Goal: Transaction & Acquisition: Book appointment/travel/reservation

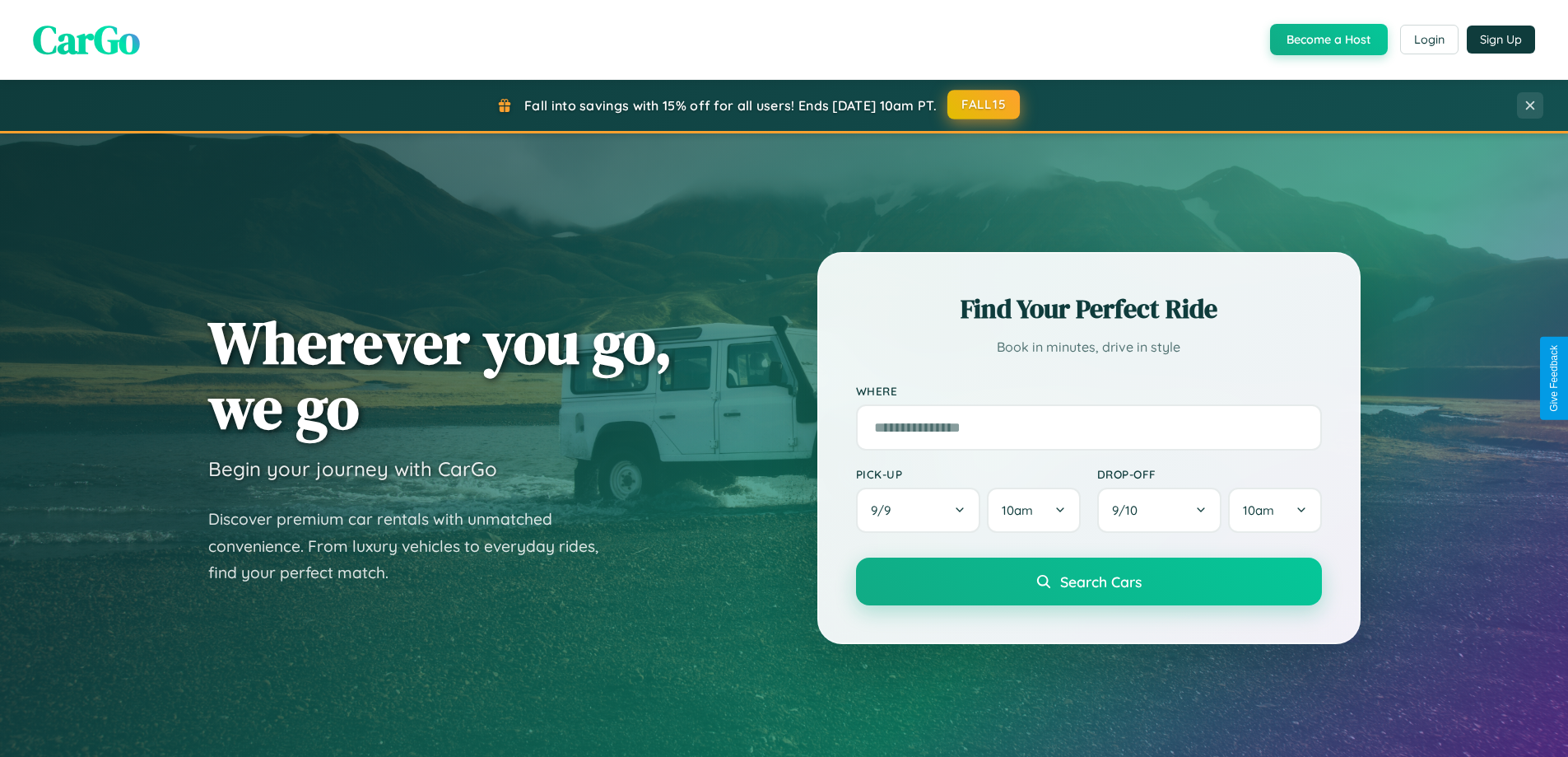
click at [984, 104] on button "FALL15" at bounding box center [982, 104] width 72 height 30
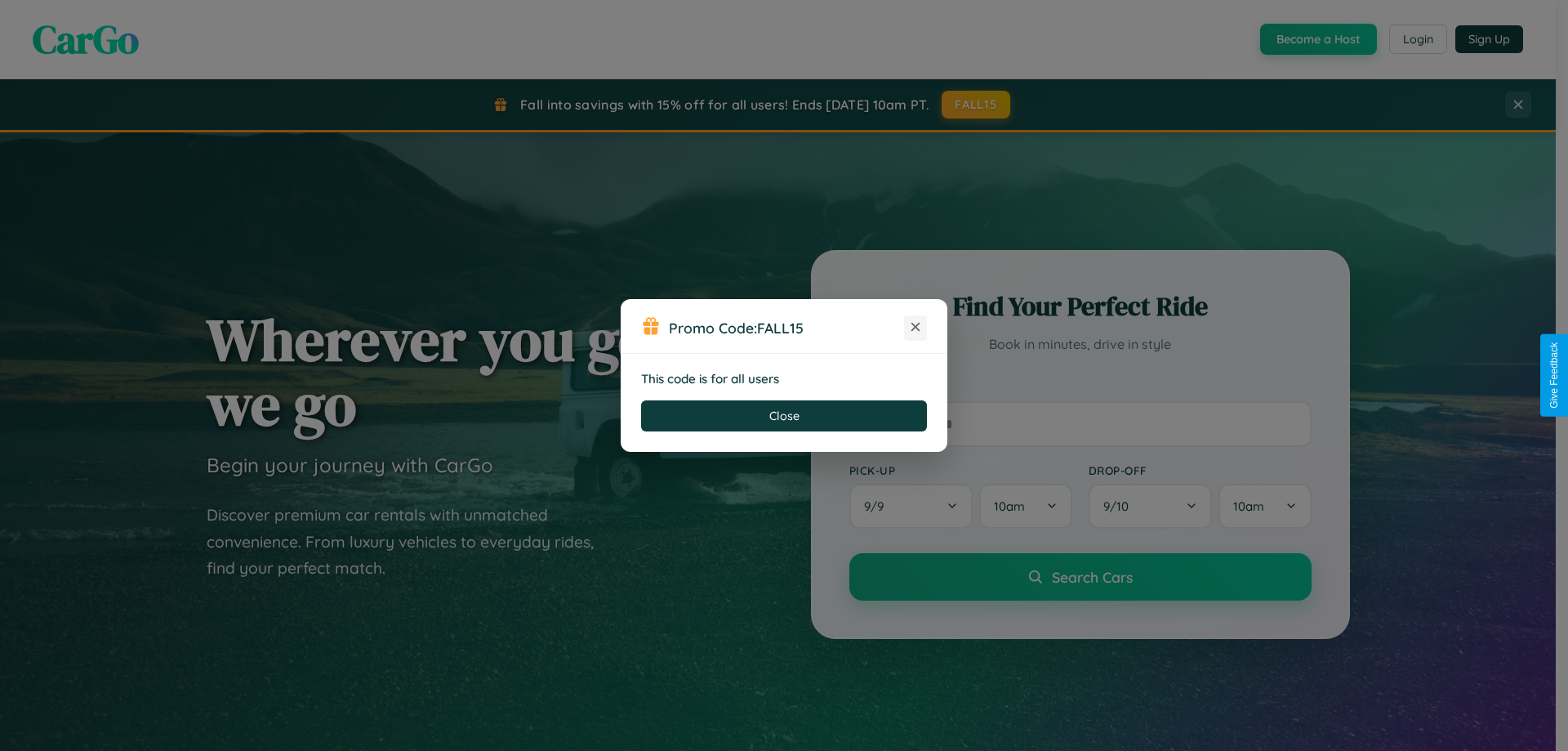
click at [915, 328] on icon at bounding box center [915, 326] width 16 height 16
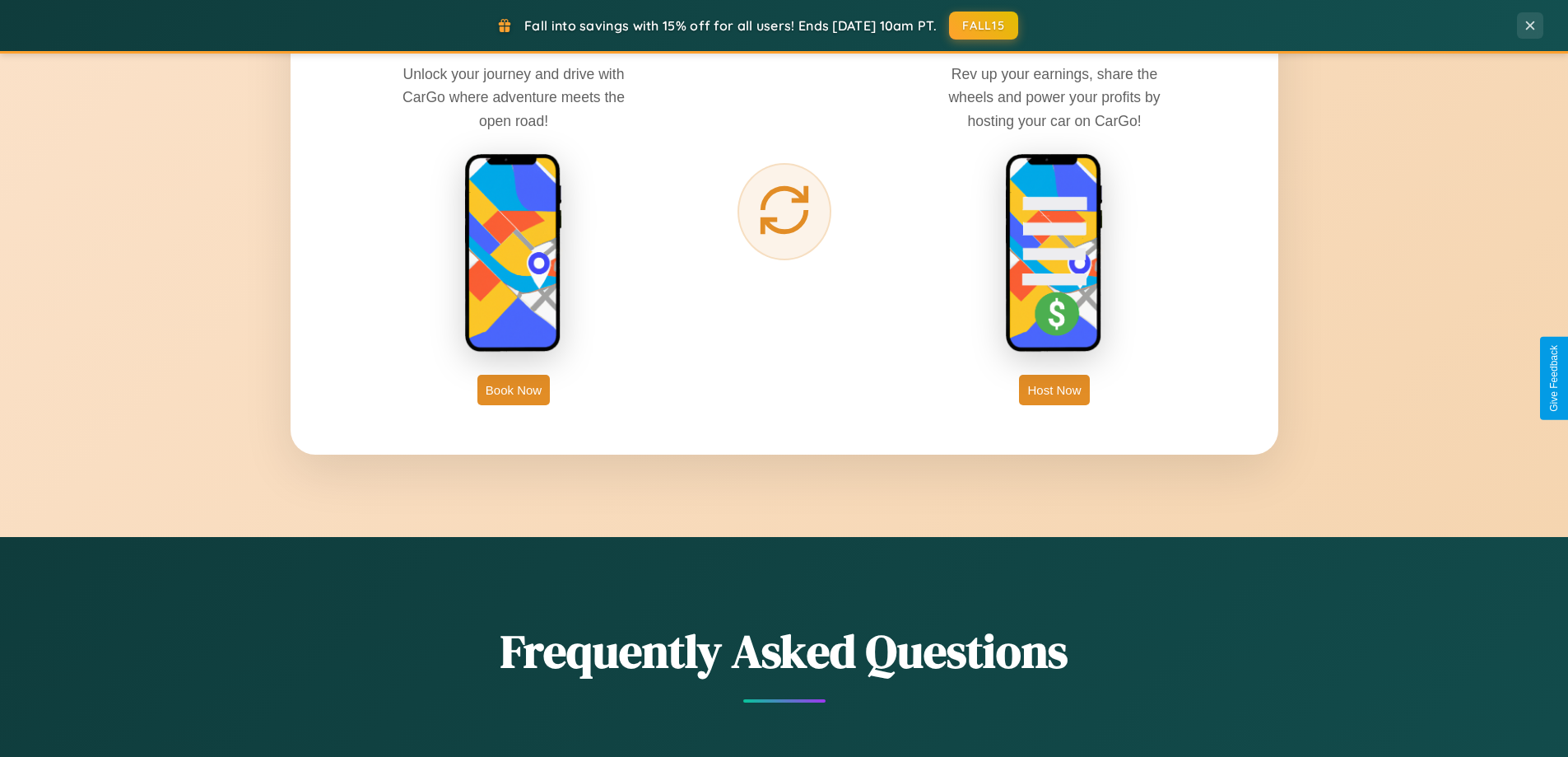
scroll to position [2646, 0]
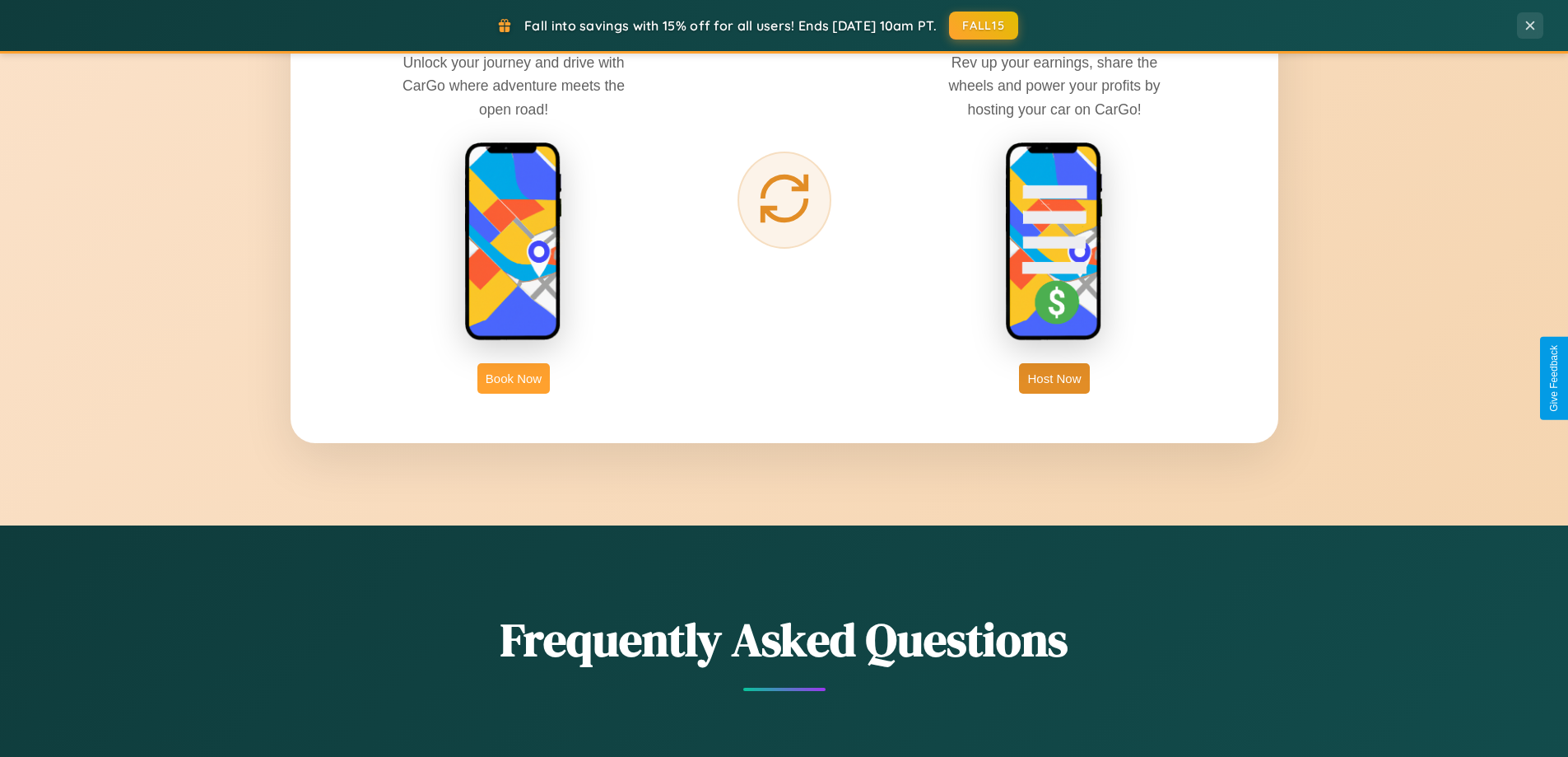
click at [513, 378] on button "Book Now" at bounding box center [513, 378] width 72 height 30
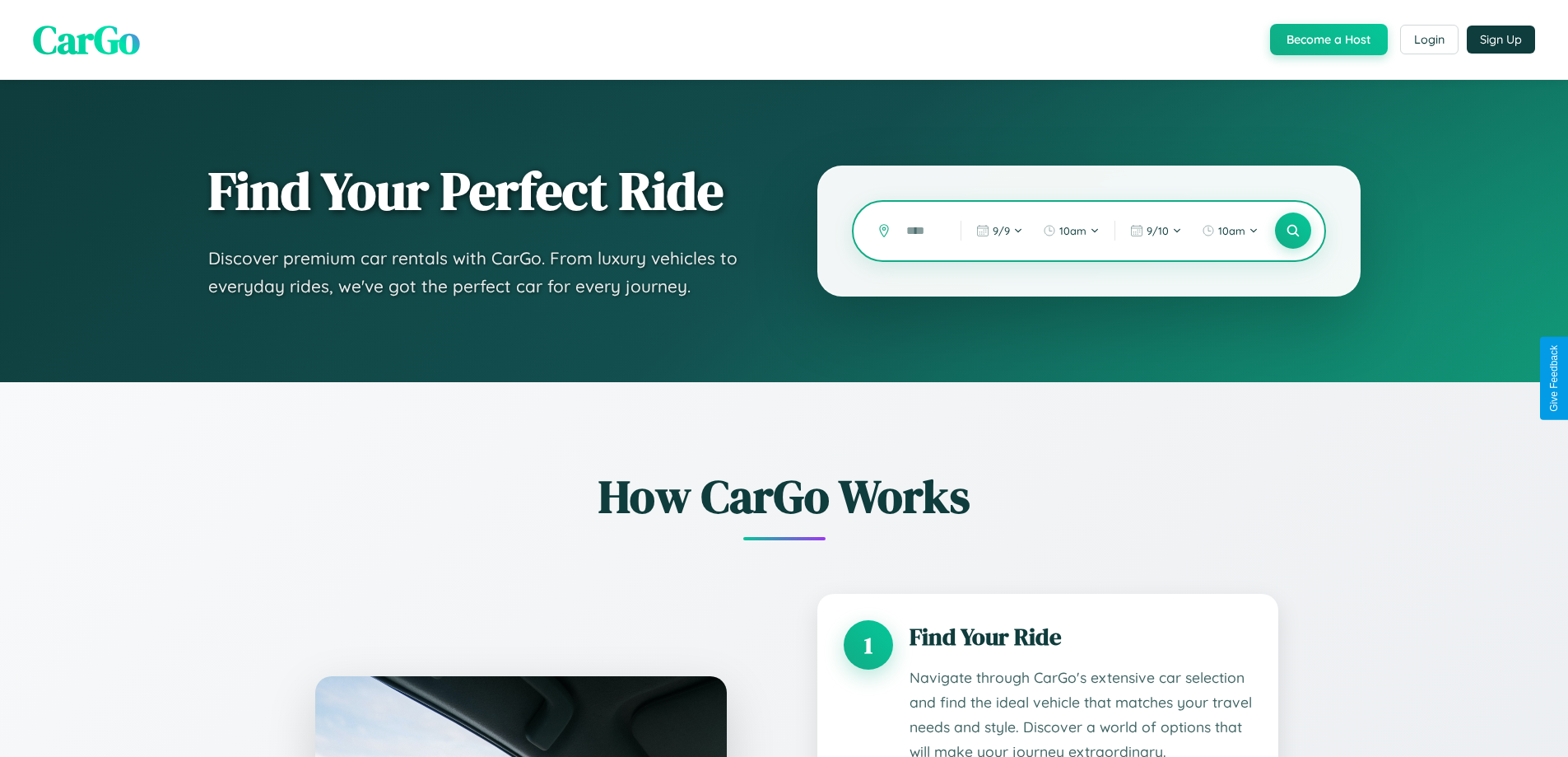
click at [921, 230] on input "text" at bounding box center [921, 230] width 46 height 29
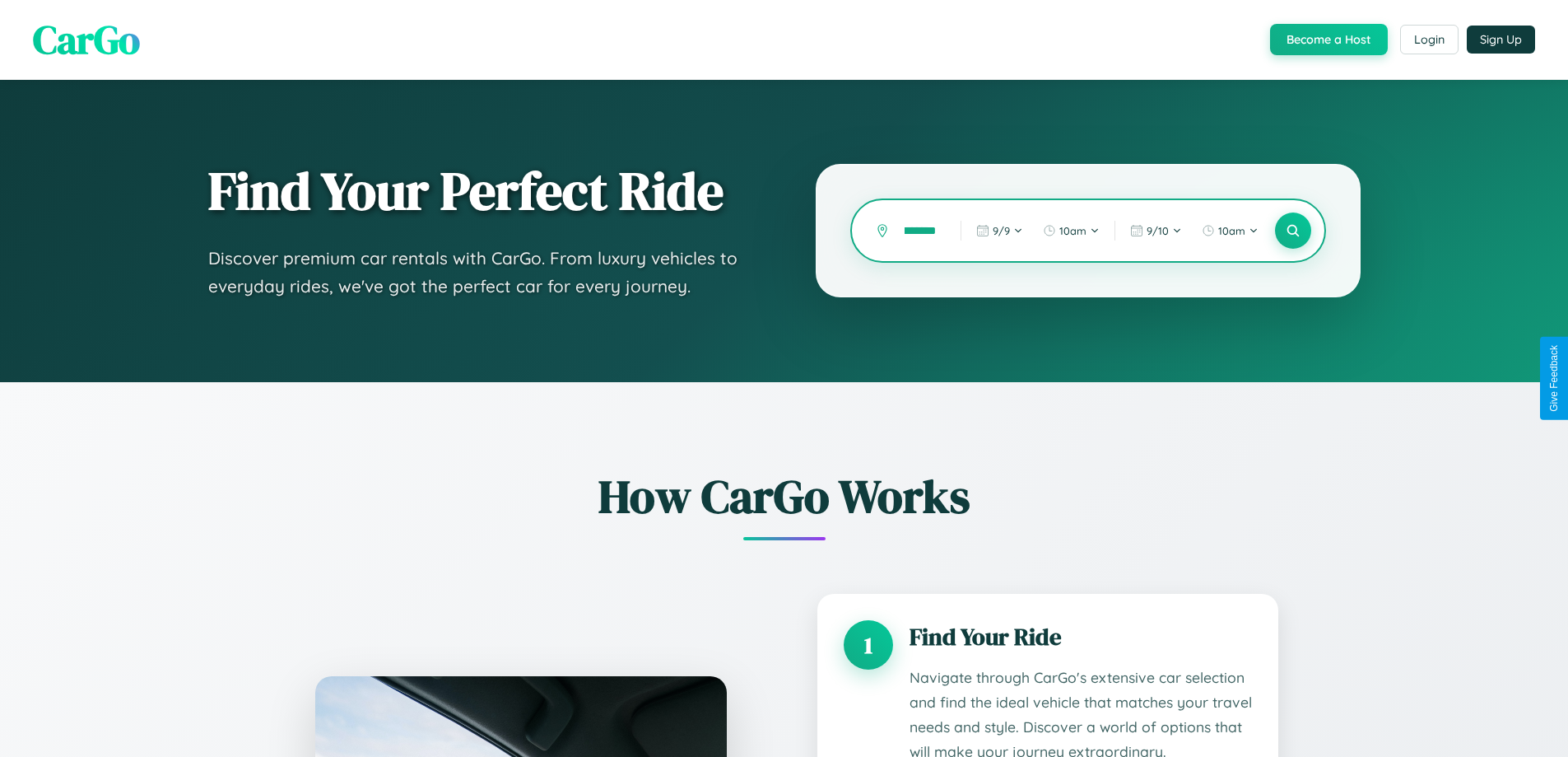
scroll to position [0, 28]
type input "********"
click at [1292, 230] on icon at bounding box center [1293, 231] width 16 height 16
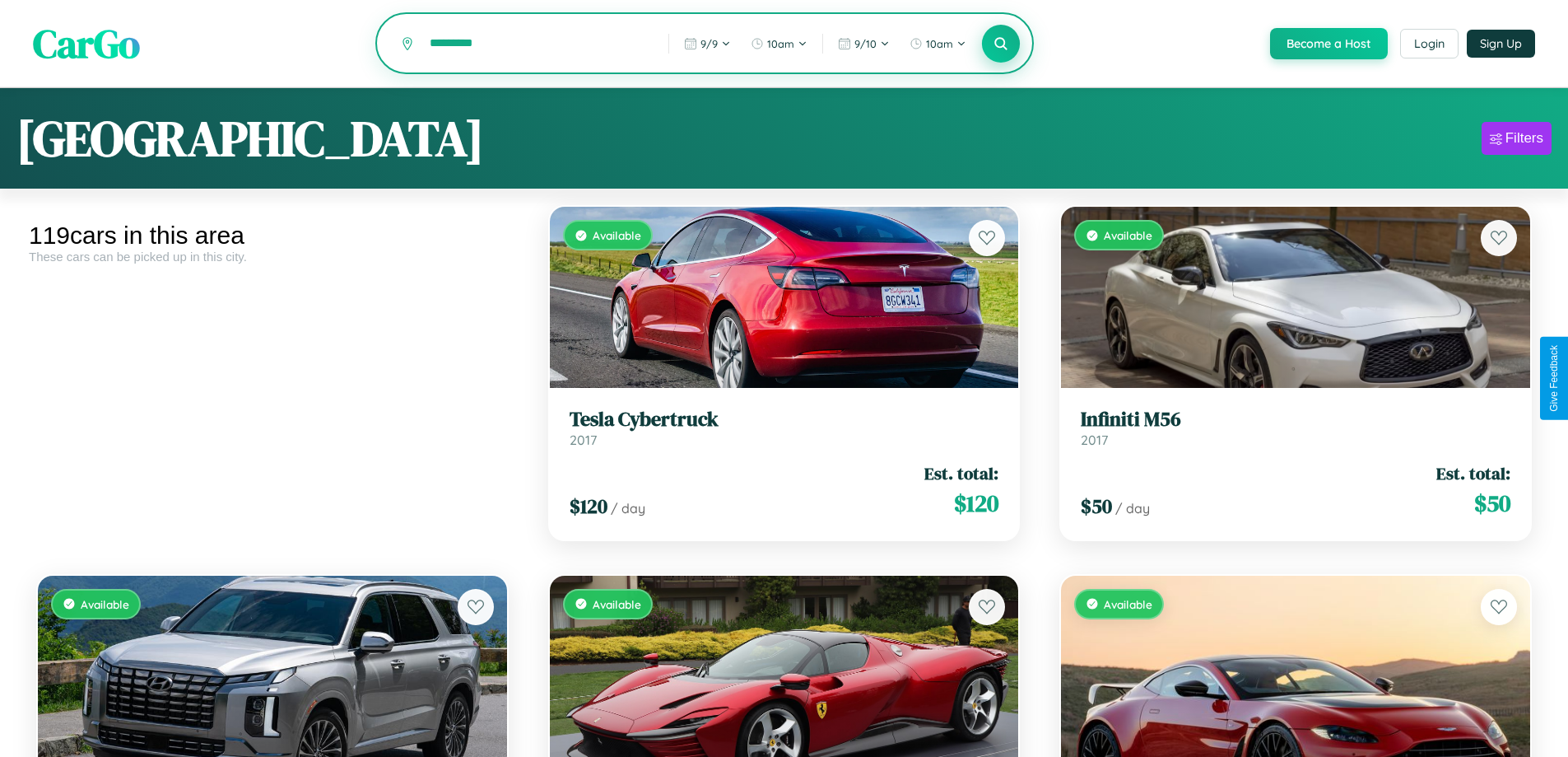
type input "*********"
click at [1000, 44] on icon at bounding box center [1001, 43] width 16 height 16
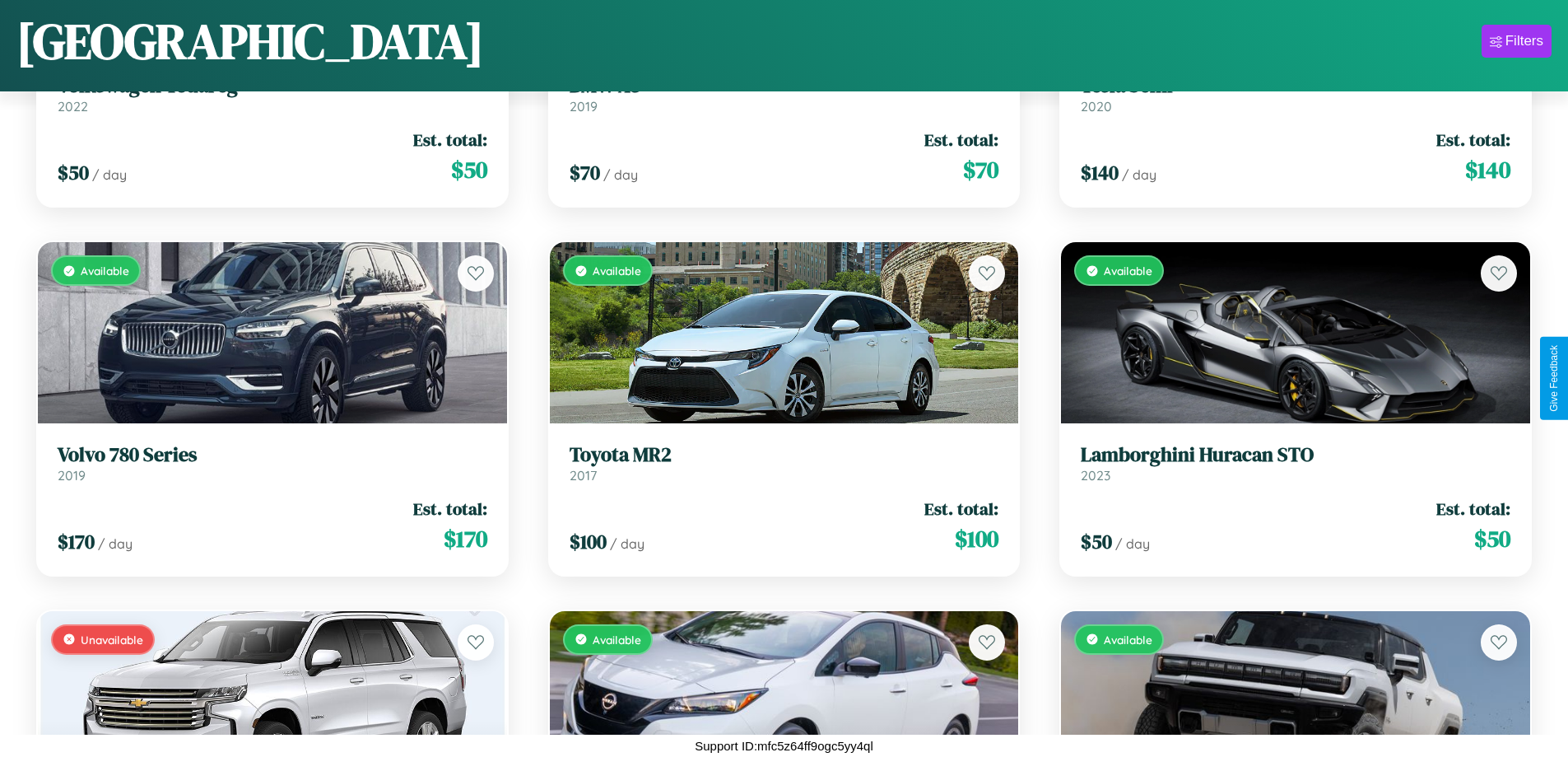
scroll to position [9448, 0]
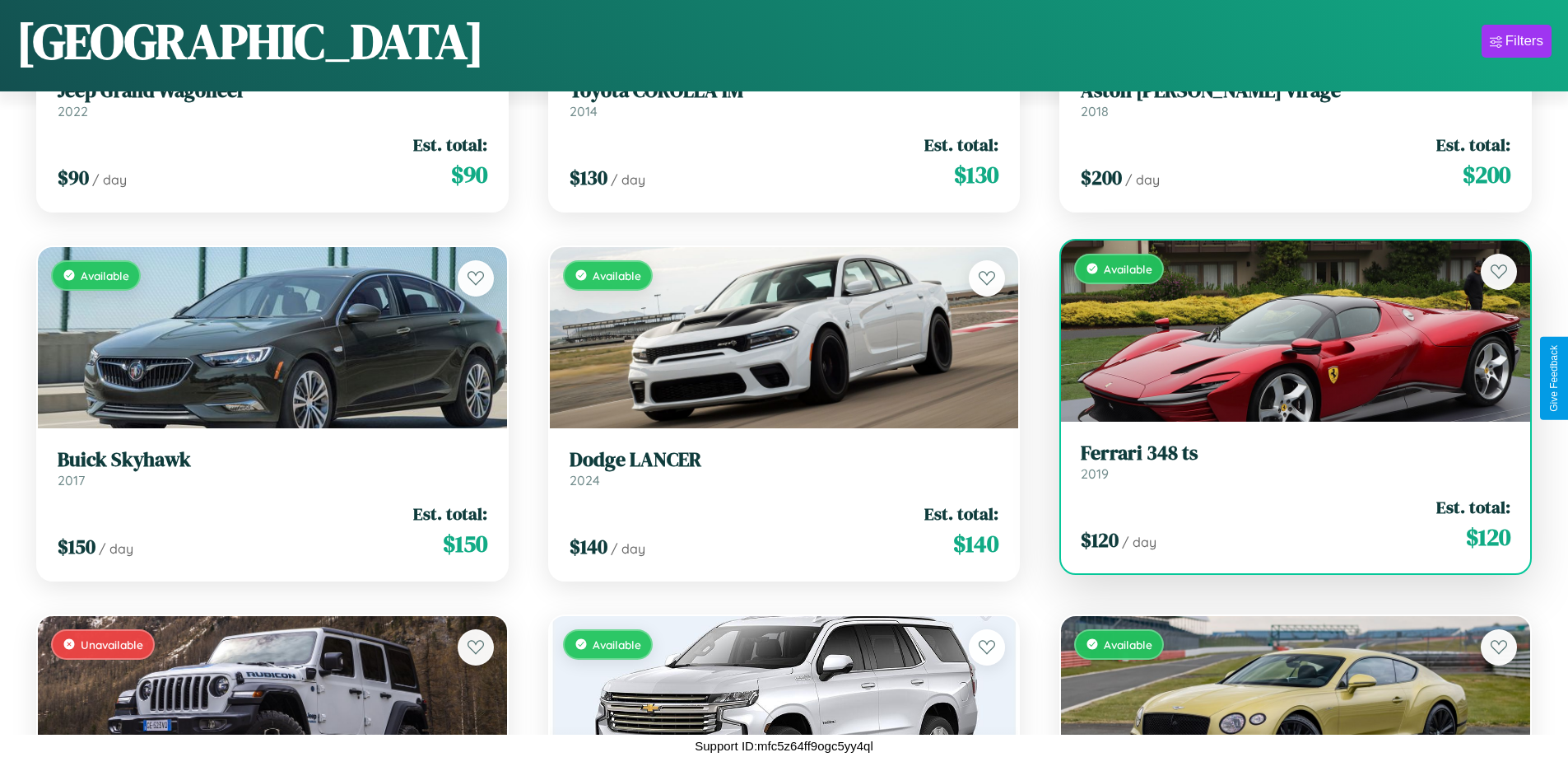
click at [1285, 463] on h3 "Ferrari 348 ts" at bounding box center [1295, 453] width 430 height 23
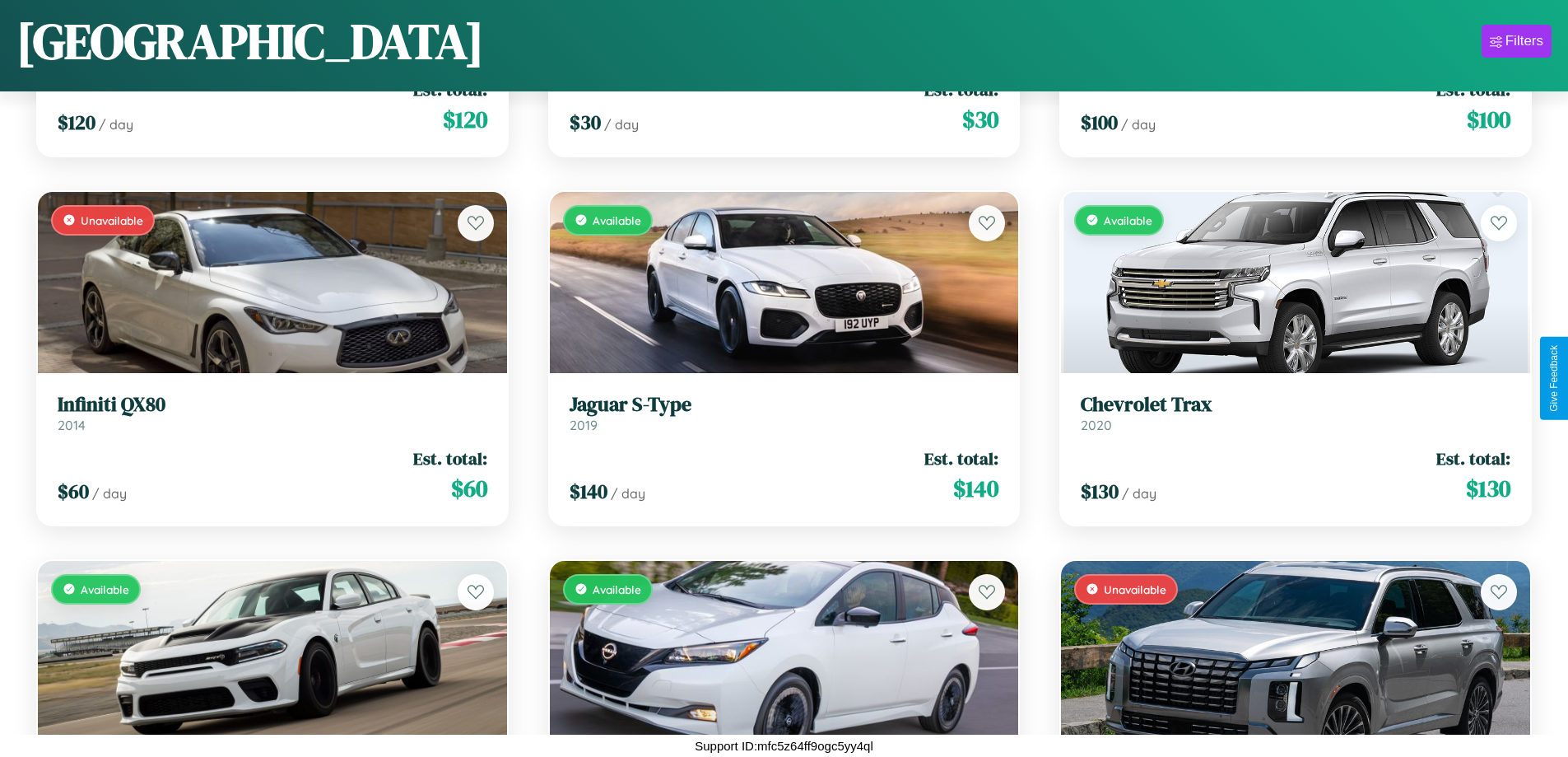
scroll to position [1338, 0]
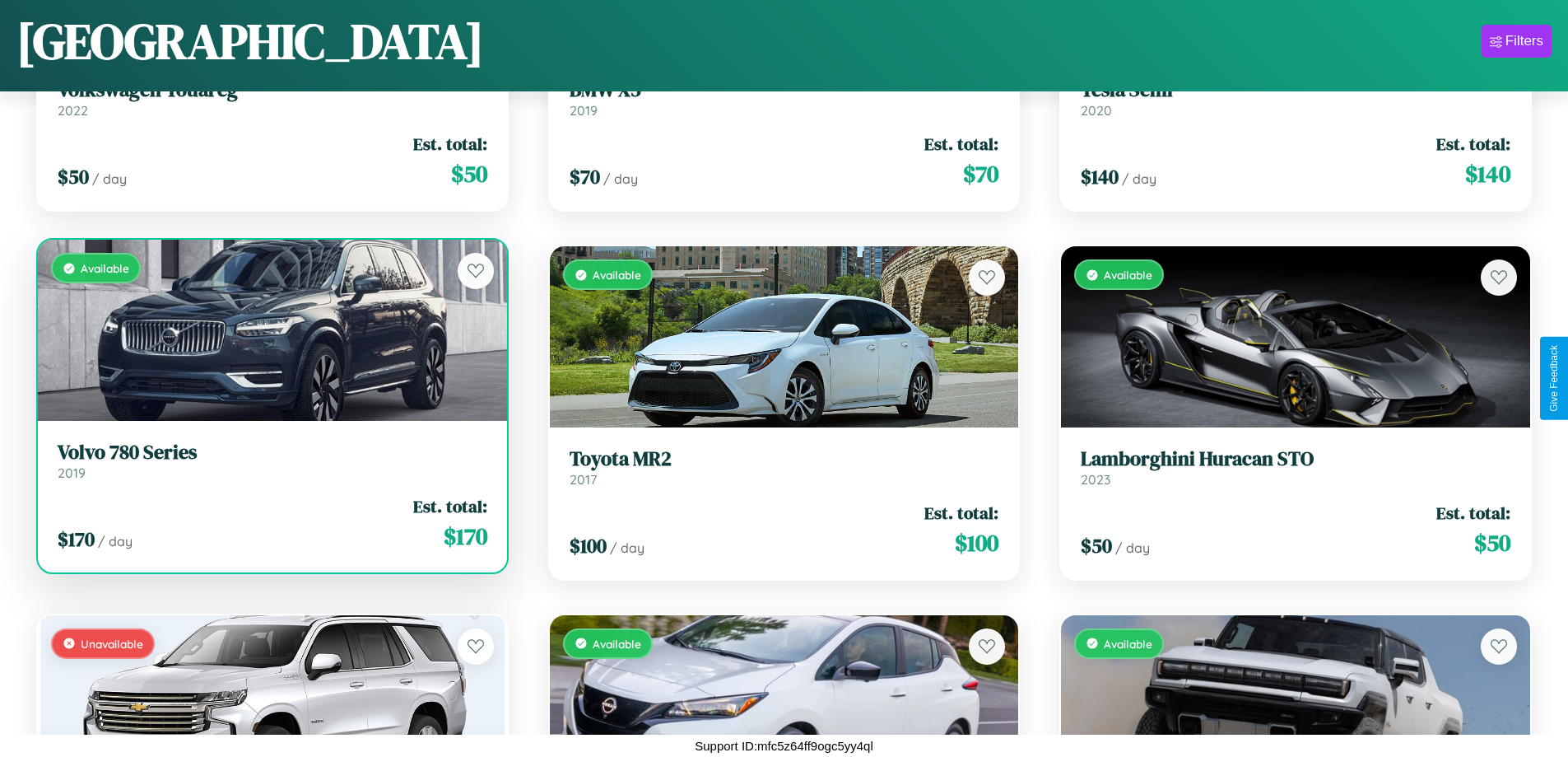
click at [270, 462] on h3 "Volvo 780 Series" at bounding box center [272, 452] width 430 height 23
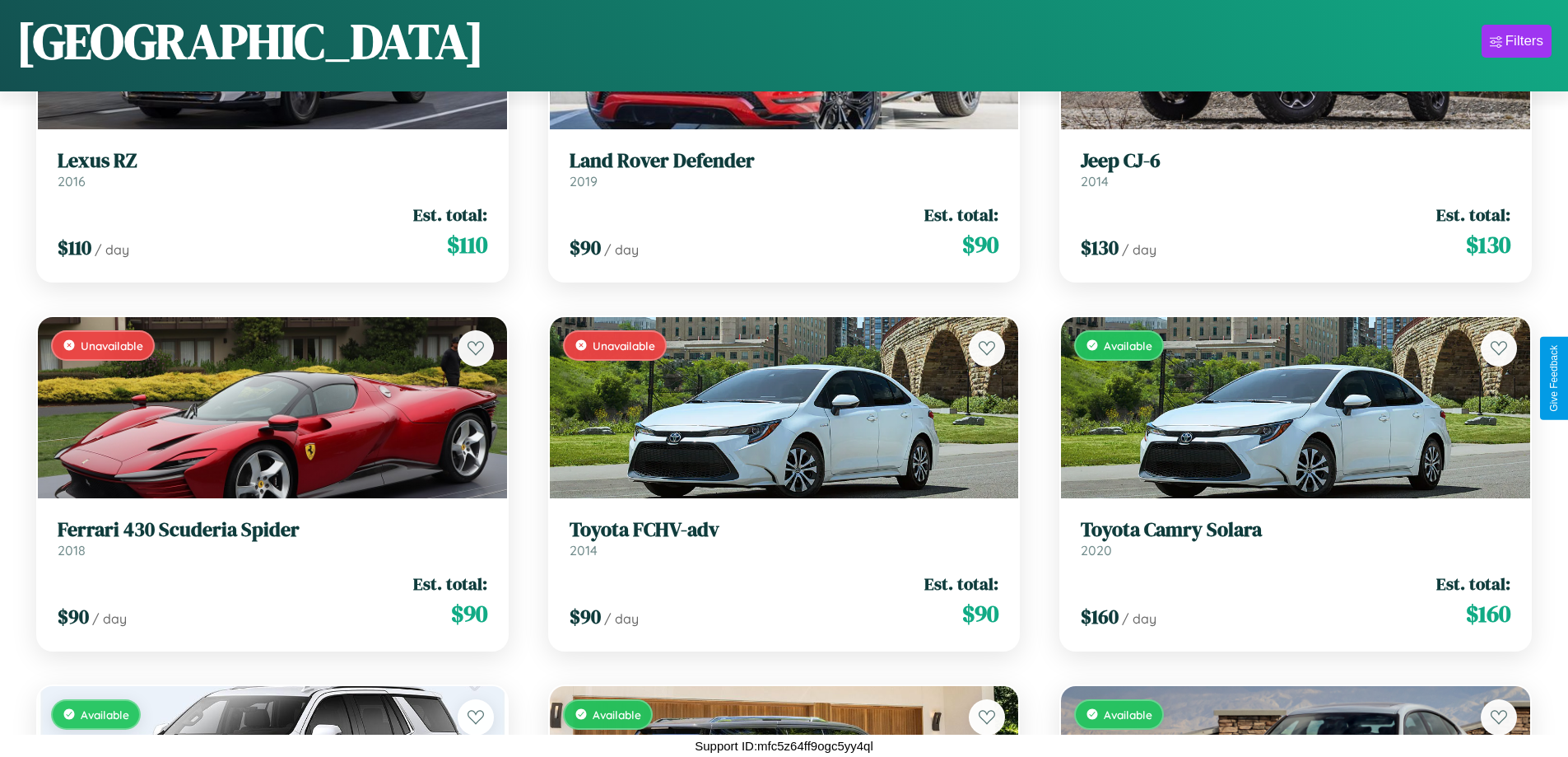
scroll to position [8343, 0]
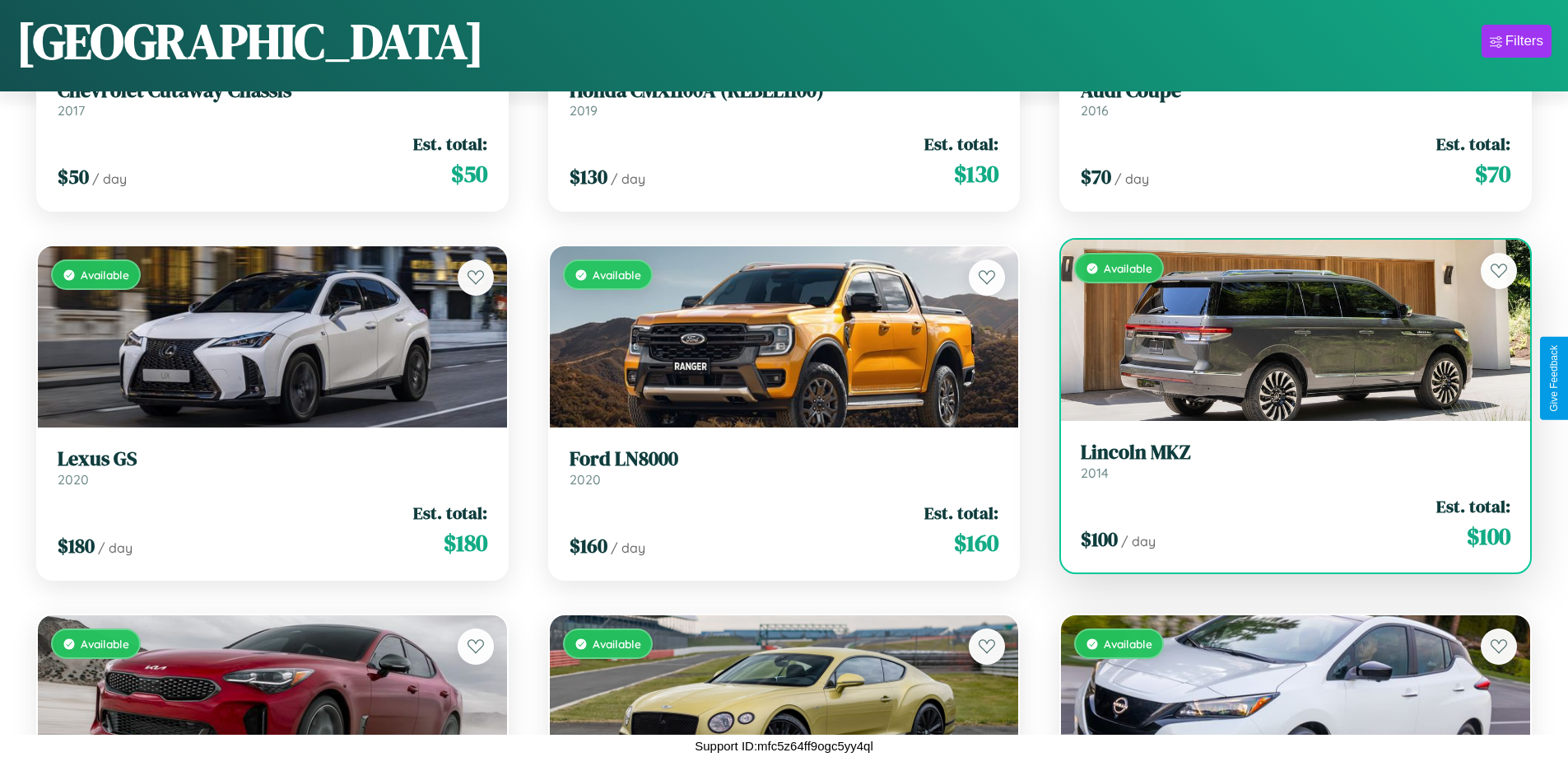
click at [1285, 462] on h3 "Lincoln MKZ" at bounding box center [1295, 452] width 430 height 23
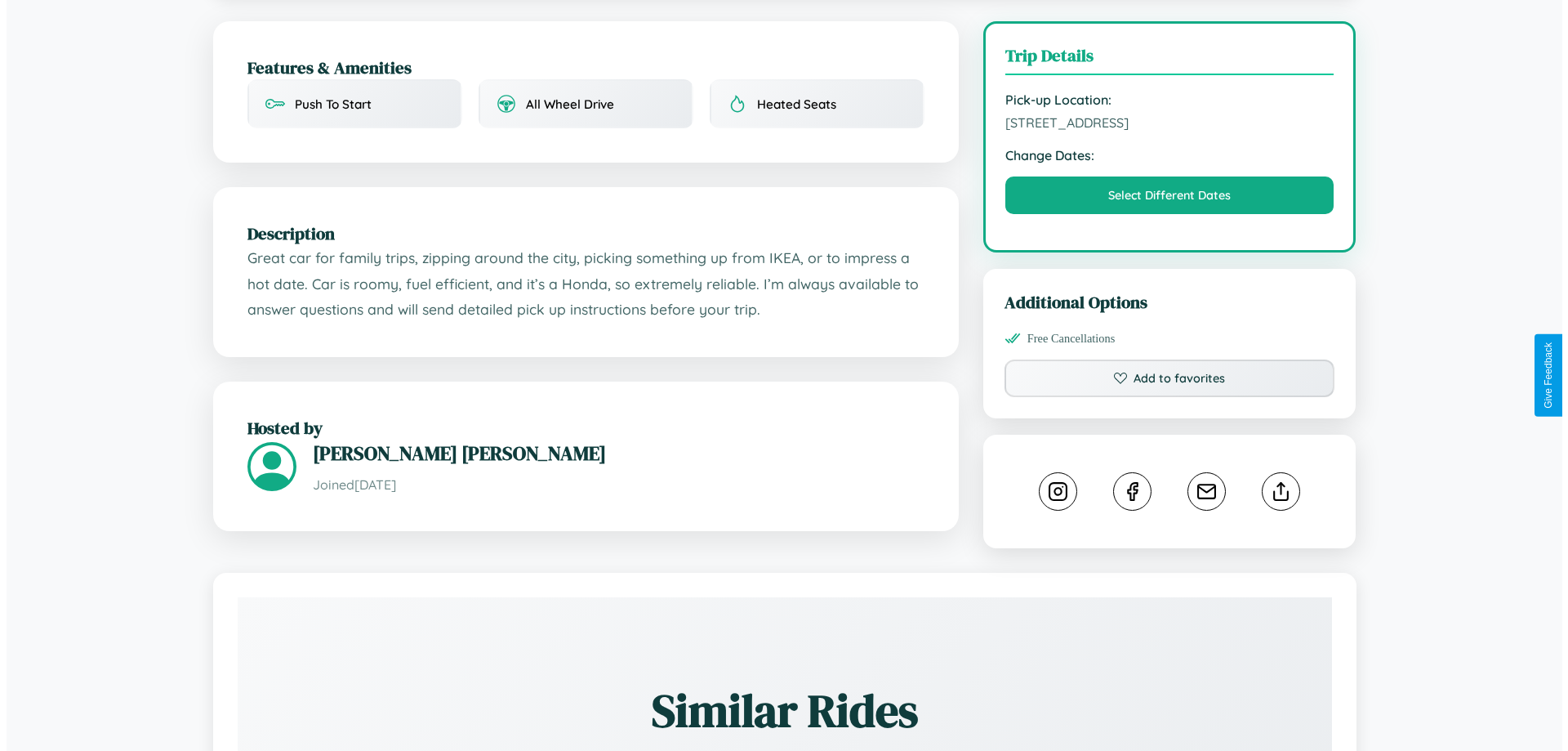
scroll to position [424, 0]
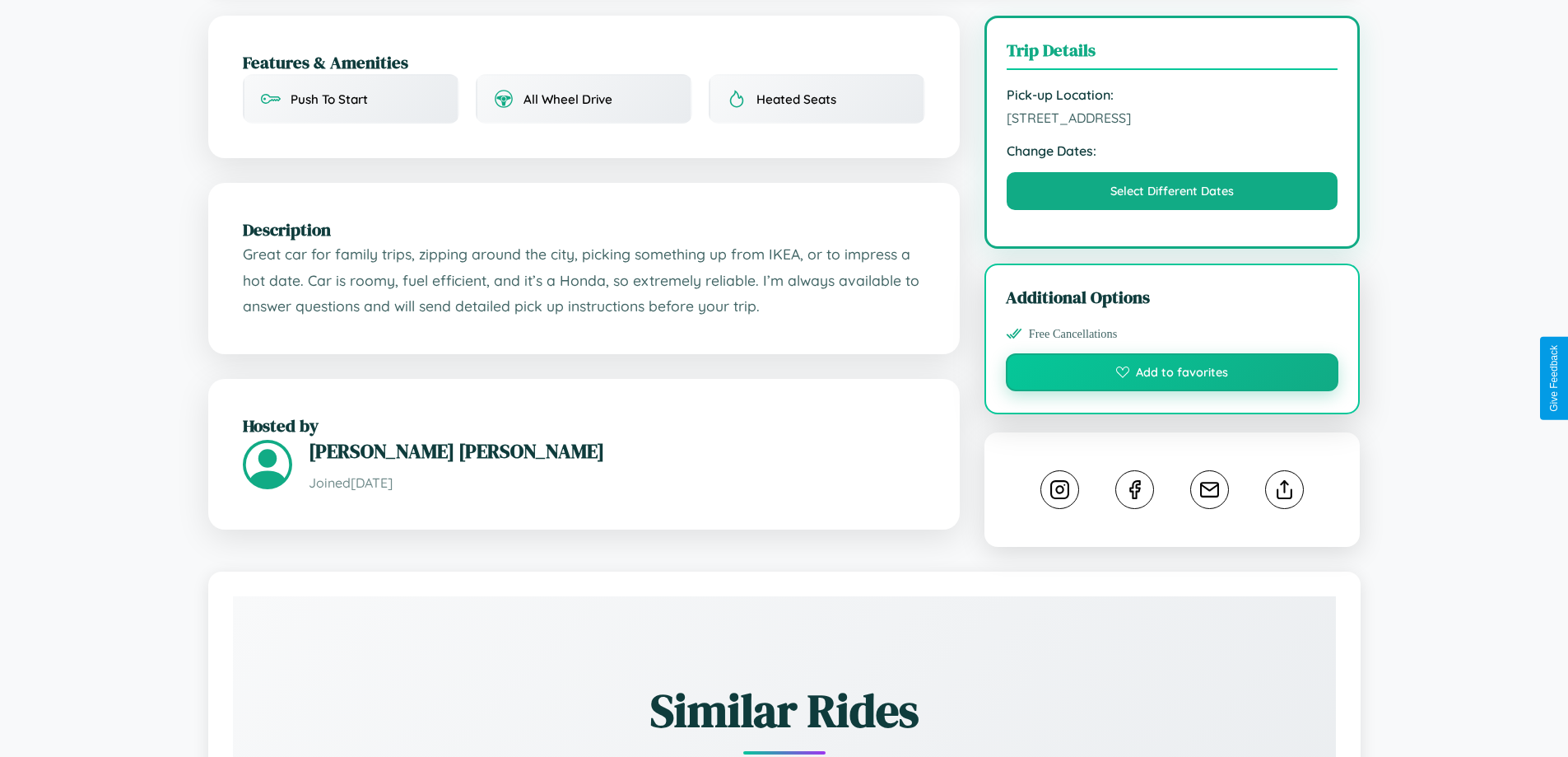
click at [1172, 375] on button "Add to favorites" at bounding box center [1173, 372] width 334 height 38
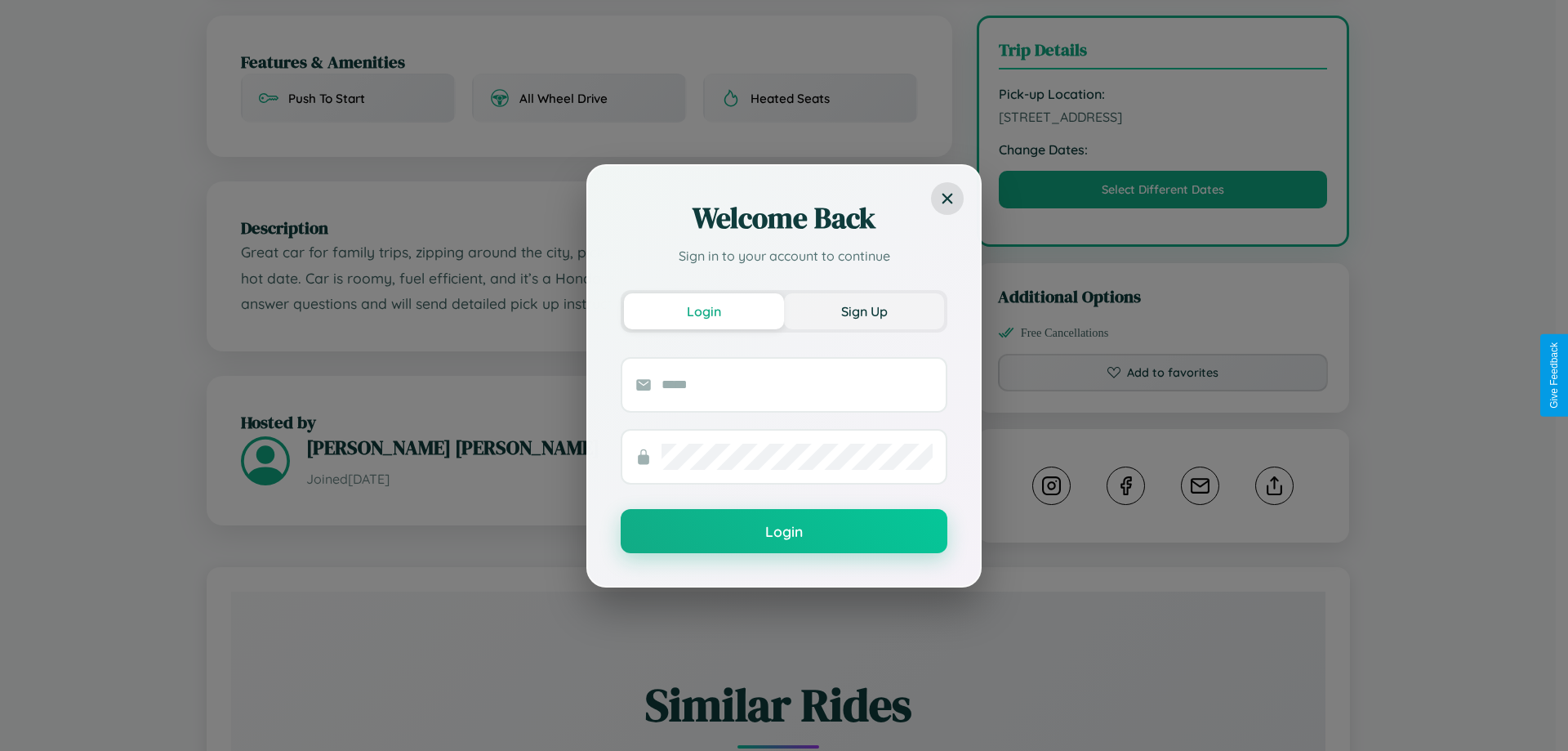
click at [864, 310] on button "Sign Up" at bounding box center [864, 311] width 160 height 36
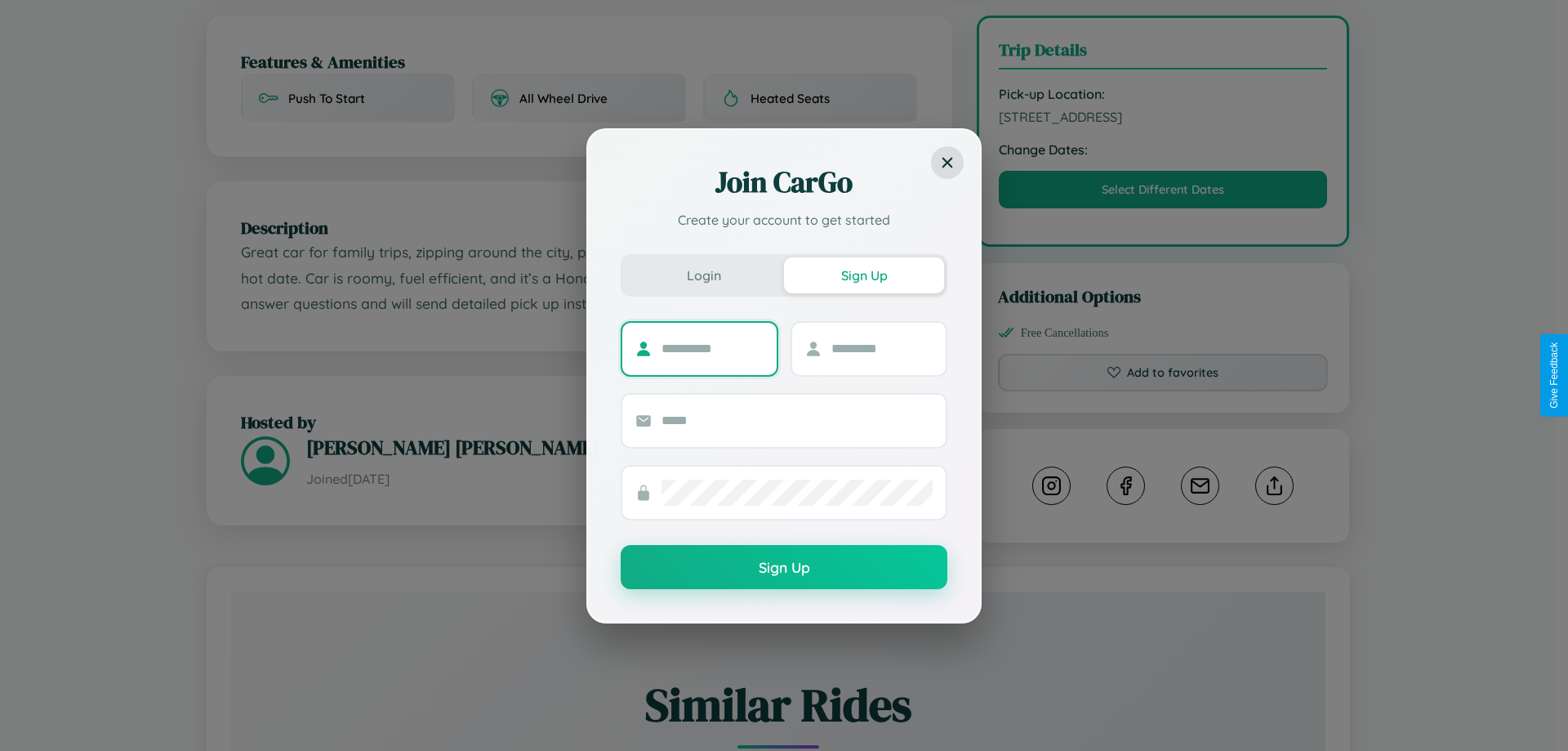
click at [712, 348] on input "text" at bounding box center [712, 348] width 102 height 26
type input "******"
click at [881, 348] on input "text" at bounding box center [882, 348] width 102 height 26
type input "***"
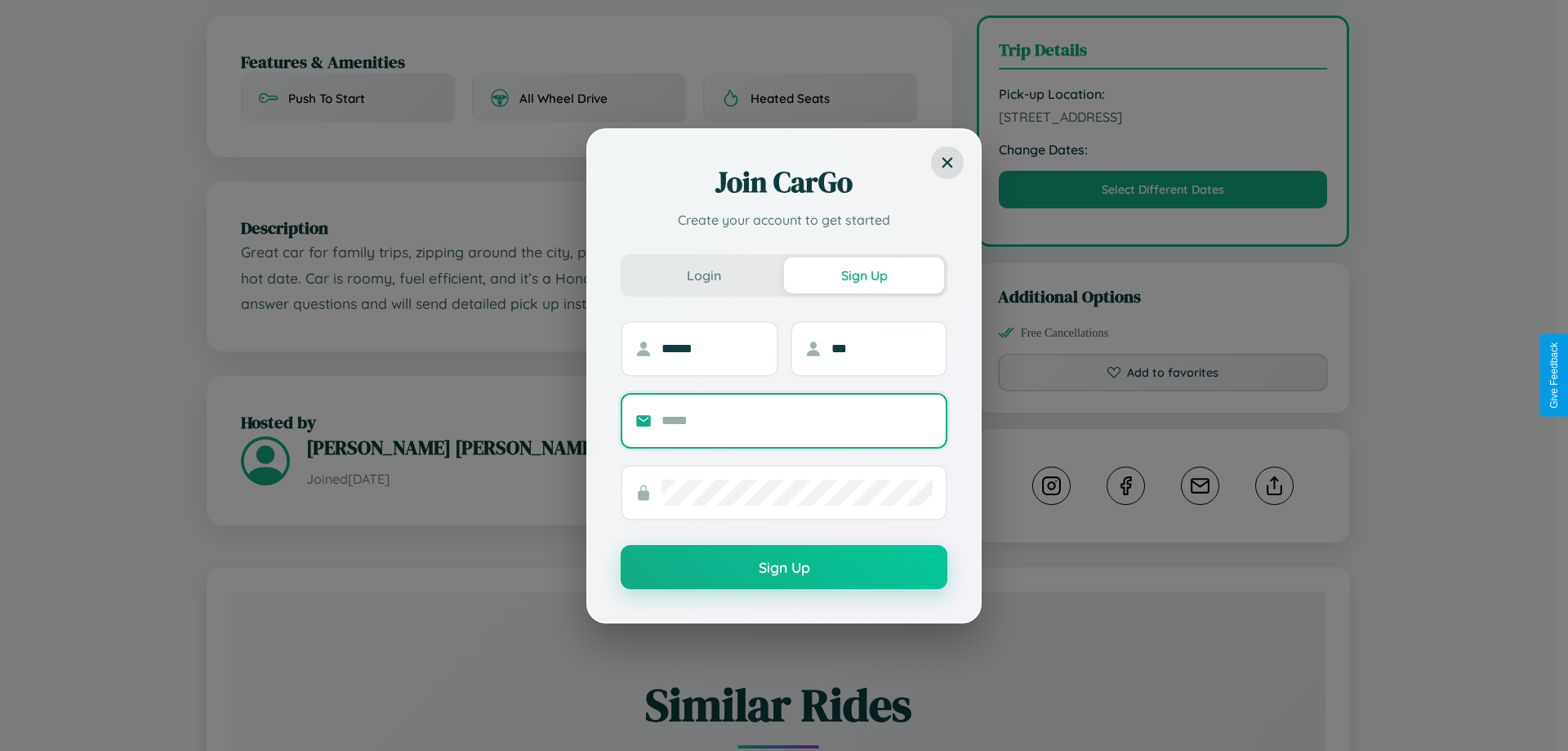
click at [797, 420] on input "text" at bounding box center [796, 421] width 272 height 26
type input "**********"
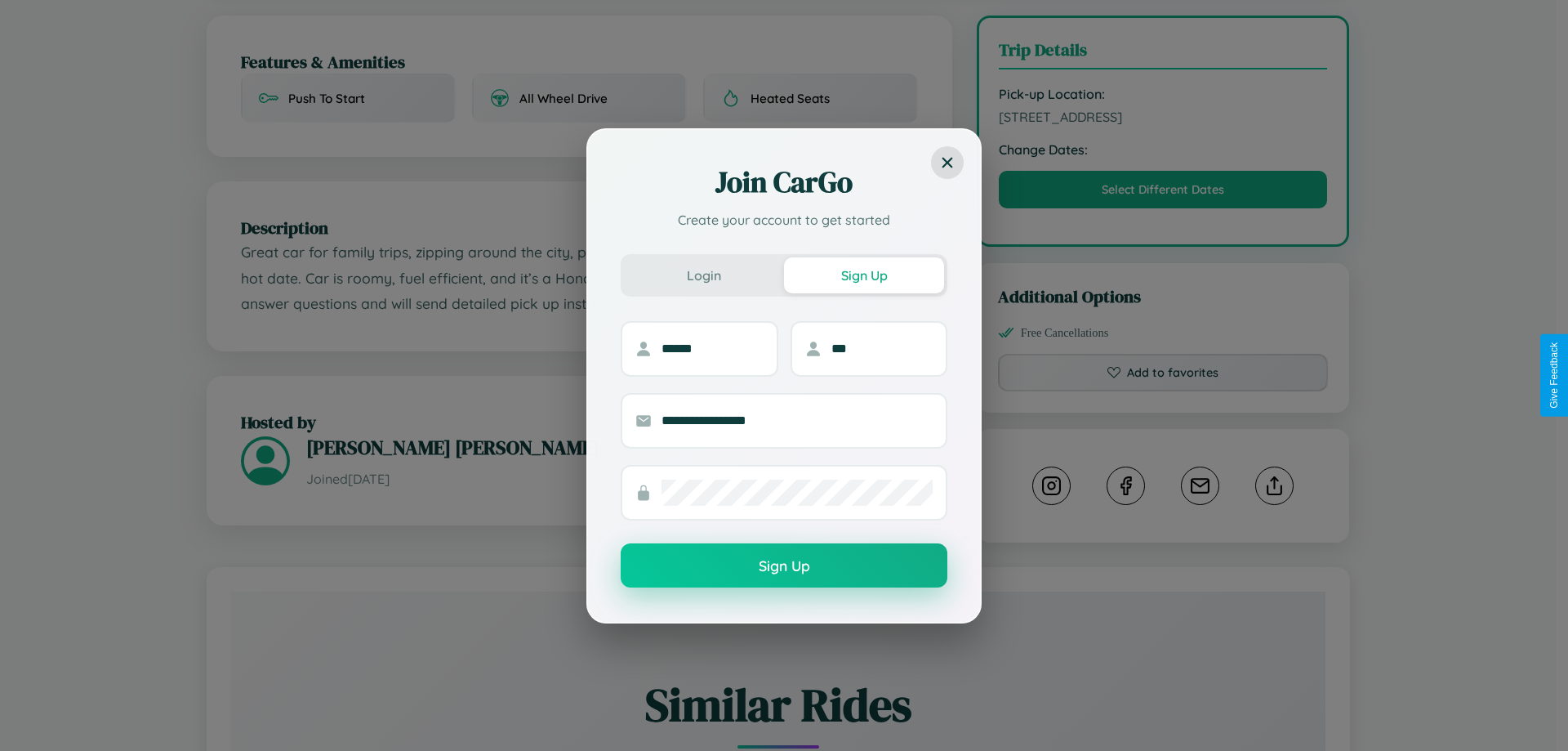
click at [784, 566] on button "Sign Up" at bounding box center [784, 565] width 327 height 44
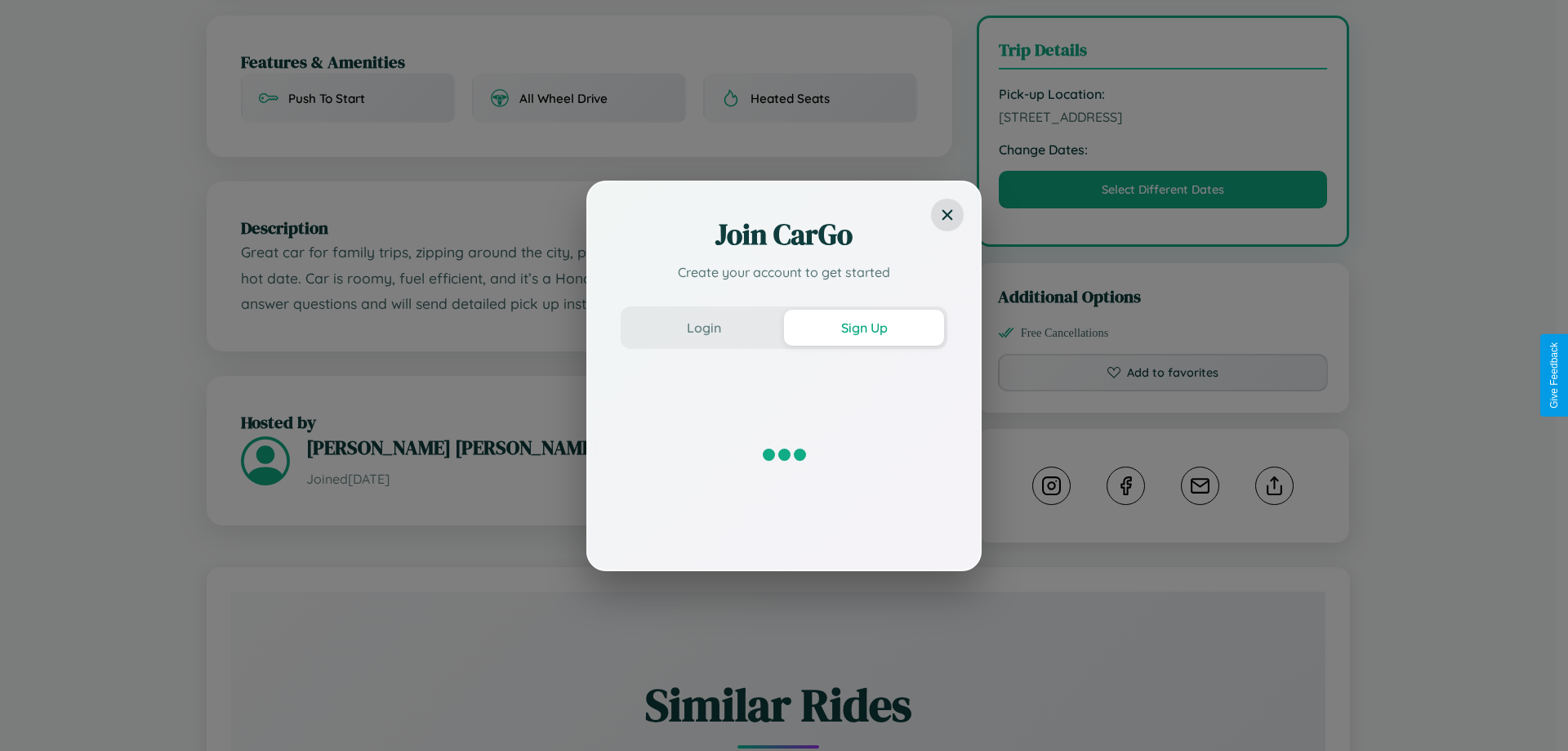
click at [1163, 375] on div "Join CarGo Create your account to get started Login Sign Up" at bounding box center [784, 375] width 1568 height 751
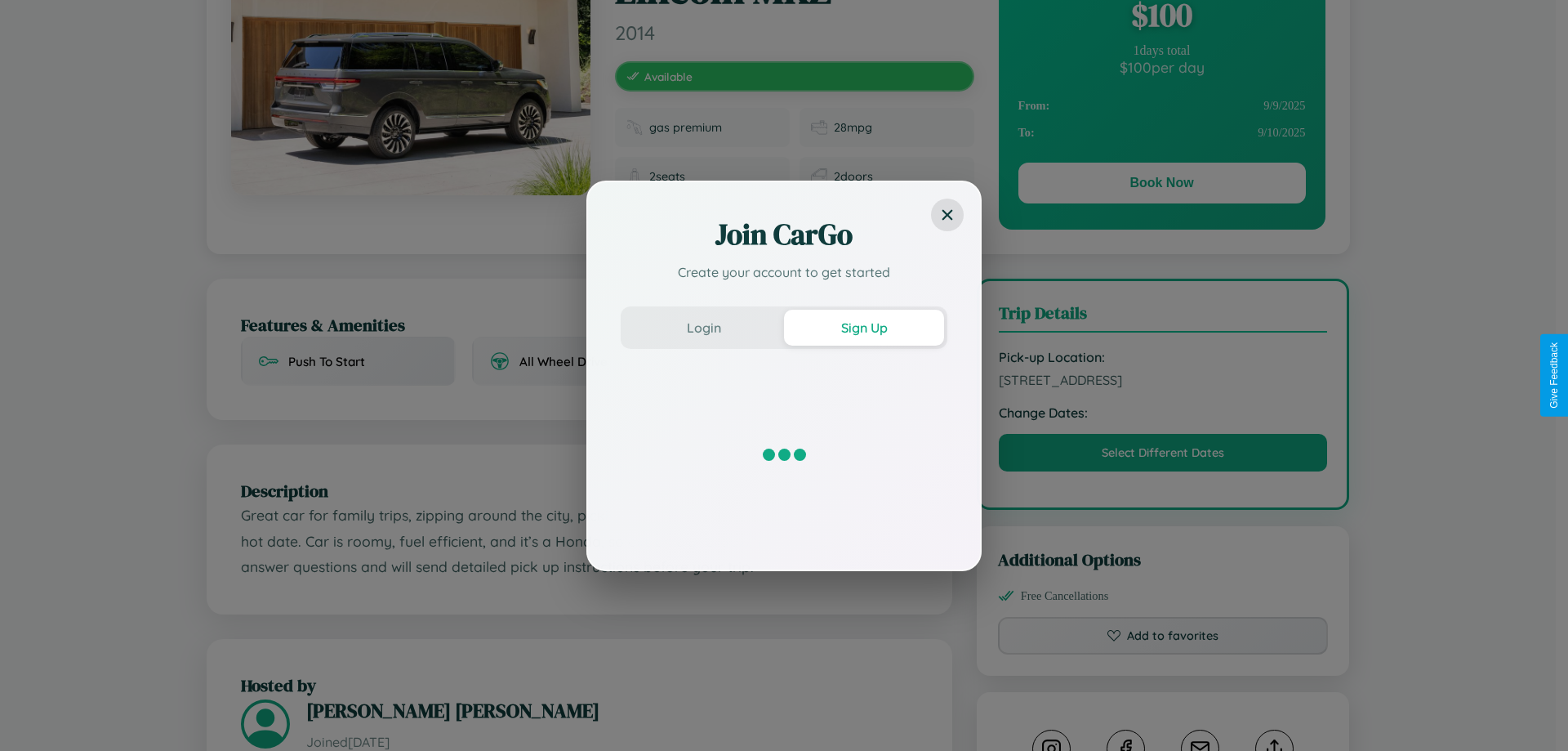
scroll to position [0, 0]
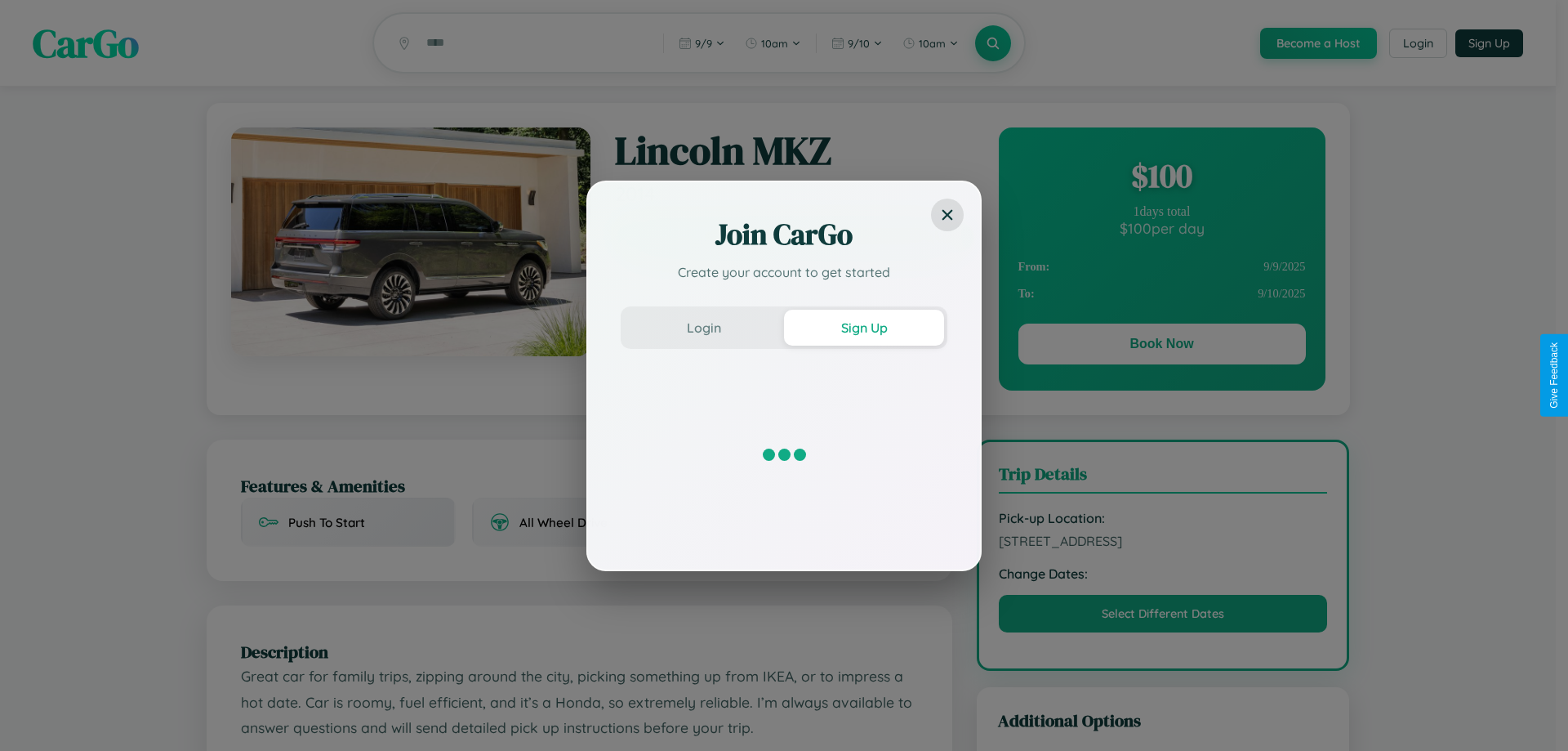
click at [1161, 347] on div "Join CarGo Create your account to get started Login Sign Up" at bounding box center [784, 375] width 1568 height 751
